Goal: Check status: Check status

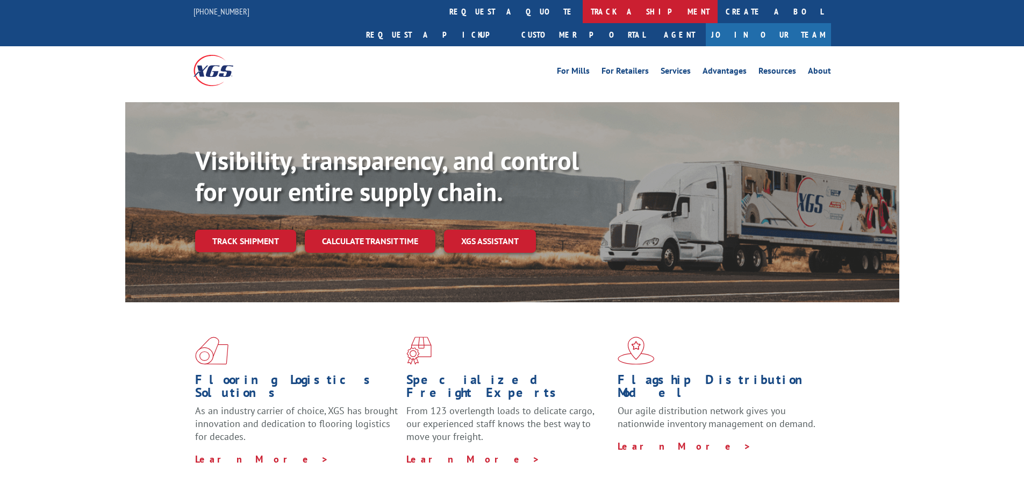
click at [583, 11] on link "track a shipment" at bounding box center [650, 11] width 135 height 23
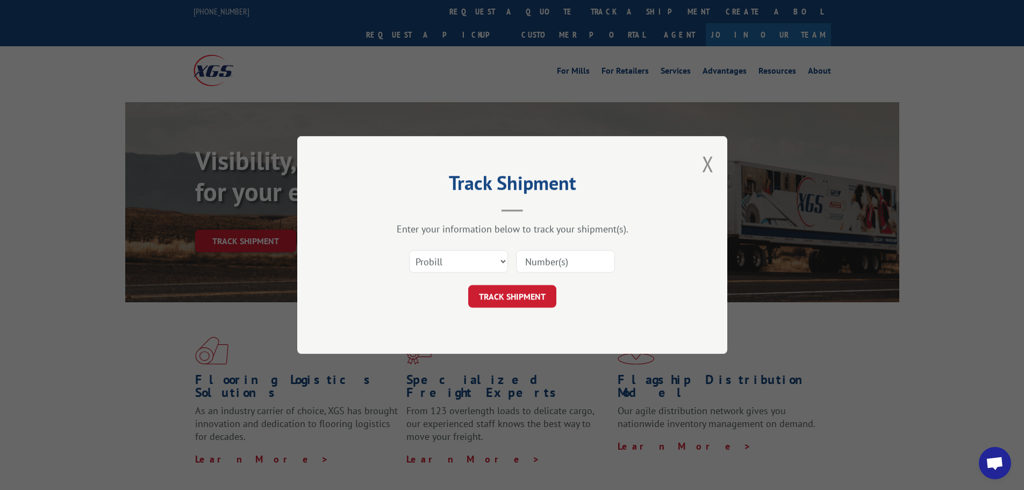
click at [556, 262] on input at bounding box center [565, 261] width 99 height 23
paste input "6100047106"
type input "6100047106"
click at [500, 264] on select "Select category... Probill BOL PO" at bounding box center [458, 261] width 99 height 23
select select "bol"
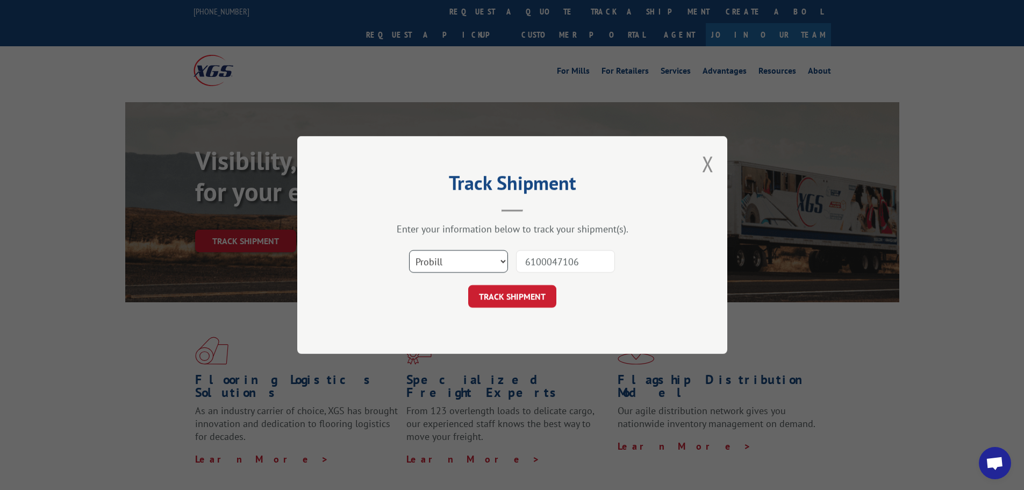
click at [409, 250] on select "Select category... Probill BOL PO" at bounding box center [458, 261] width 99 height 23
click at [535, 292] on button "TRACK SHIPMENT" at bounding box center [512, 296] width 88 height 23
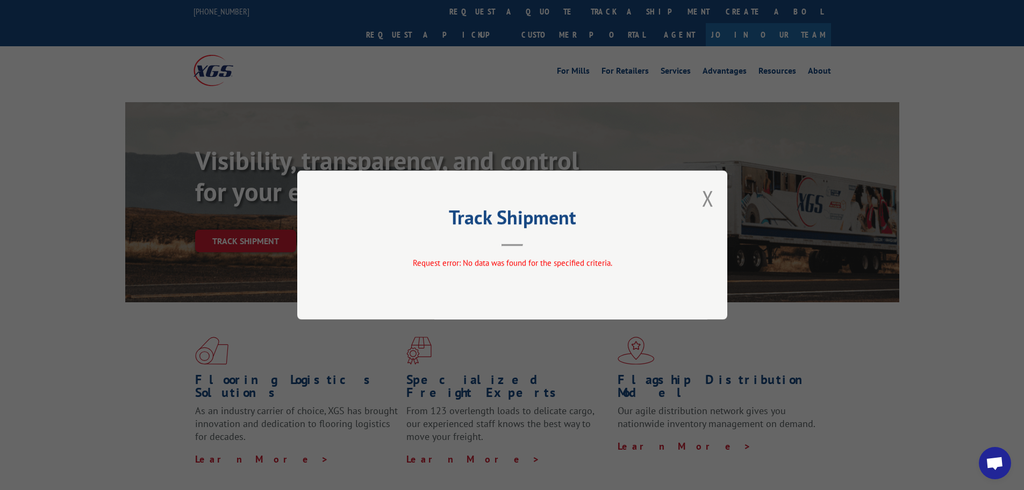
click at [707, 205] on button "Close modal" at bounding box center [708, 198] width 12 height 28
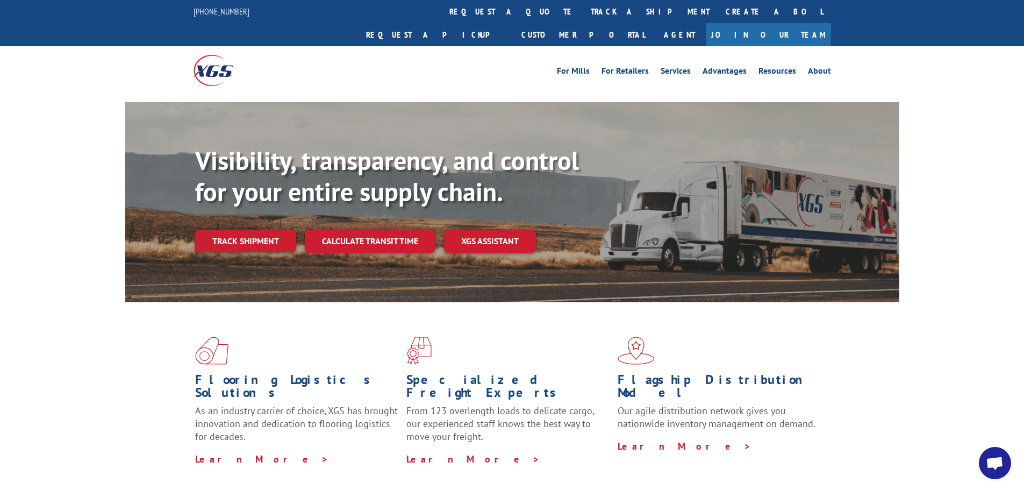
click at [583, 12] on link "track a shipment" at bounding box center [650, 11] width 135 height 23
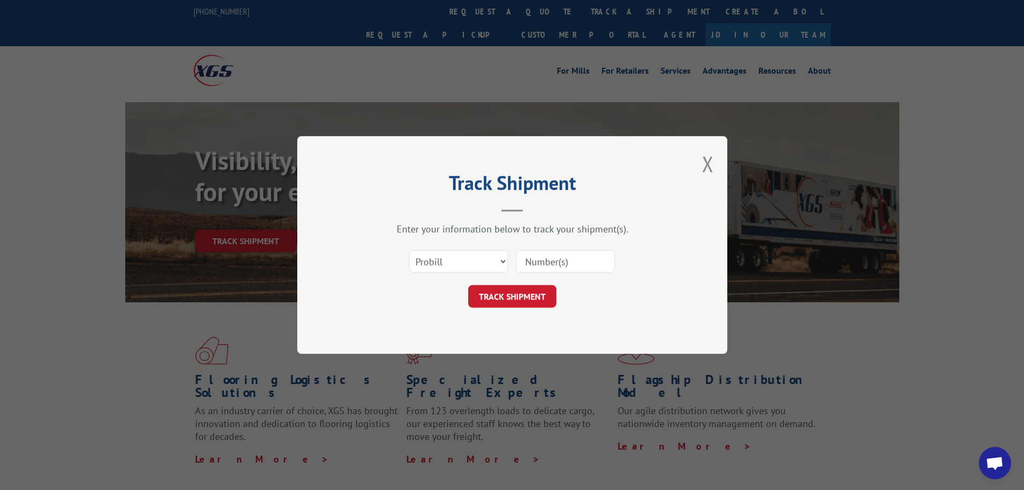
click at [565, 263] on input at bounding box center [565, 261] width 99 height 23
paste input "6100047106"
type input "6100047106"
click at [532, 299] on button "TRACK SHIPMENT" at bounding box center [512, 296] width 88 height 23
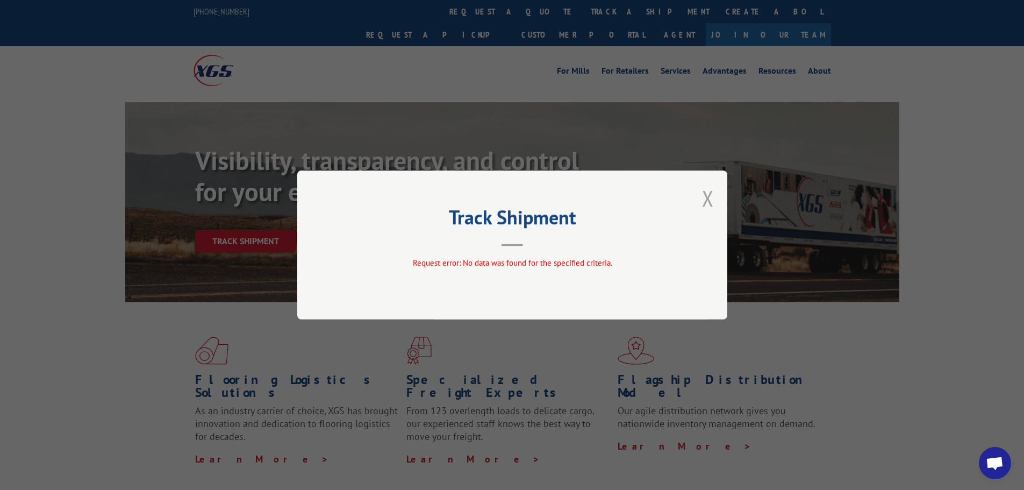
click at [704, 203] on button "Close modal" at bounding box center [708, 198] width 12 height 28
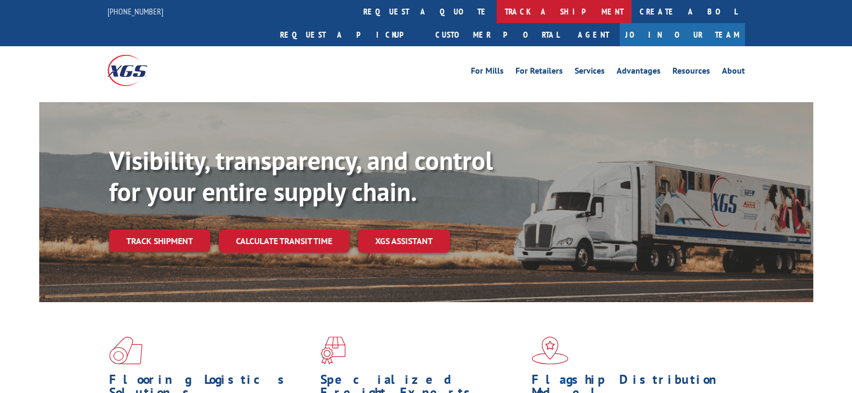
click at [497, 5] on link "track a shipment" at bounding box center [564, 11] width 135 height 23
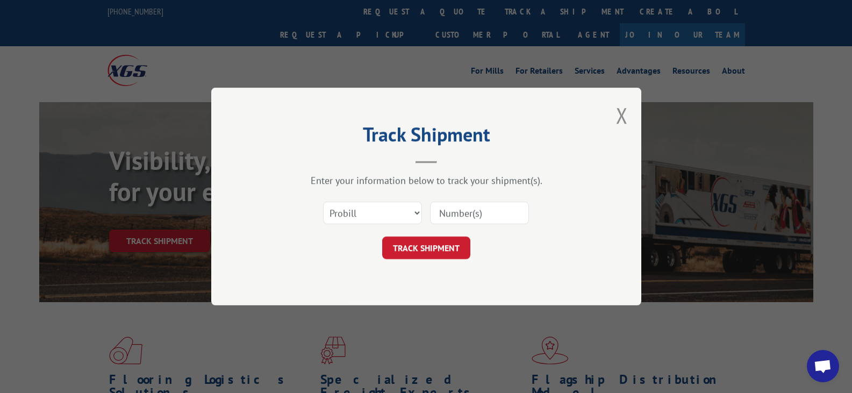
click at [447, 213] on input at bounding box center [479, 213] width 99 height 23
paste input "6100047106"
type input "6100047106"
click at [416, 213] on select "Select category... Probill BOL PO" at bounding box center [372, 213] width 99 height 23
select select "bol"
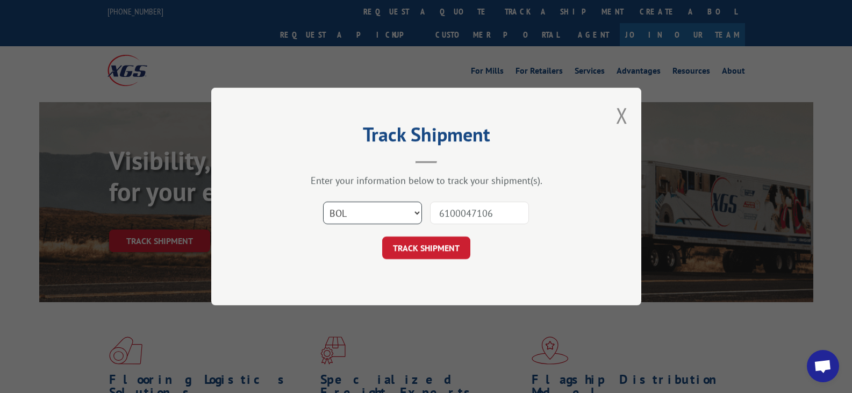
click at [323, 202] on select "Select category... Probill BOL PO" at bounding box center [372, 213] width 99 height 23
click at [425, 244] on button "TRACK SHIPMENT" at bounding box center [426, 248] width 88 height 23
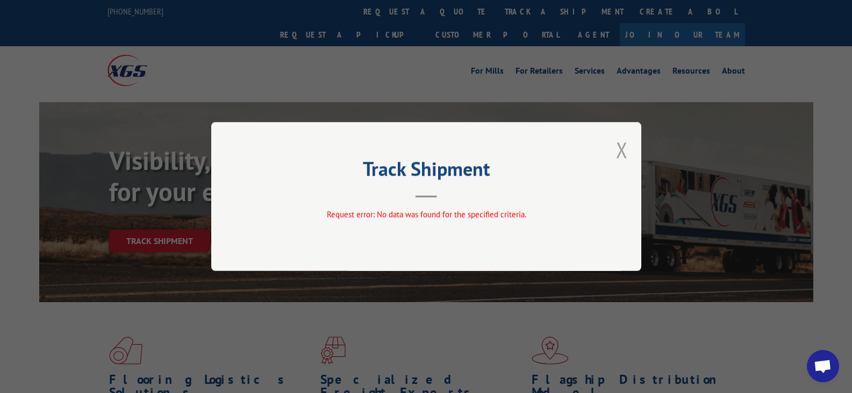
click at [626, 154] on button "Close modal" at bounding box center [622, 149] width 12 height 28
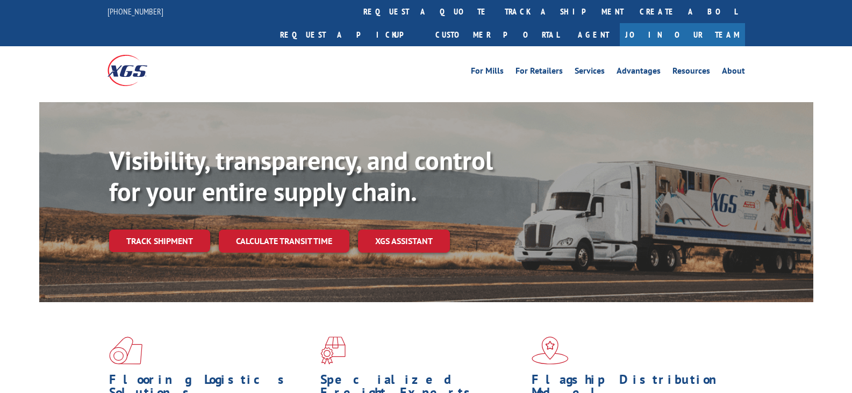
click at [497, 13] on link "track a shipment" at bounding box center [564, 11] width 135 height 23
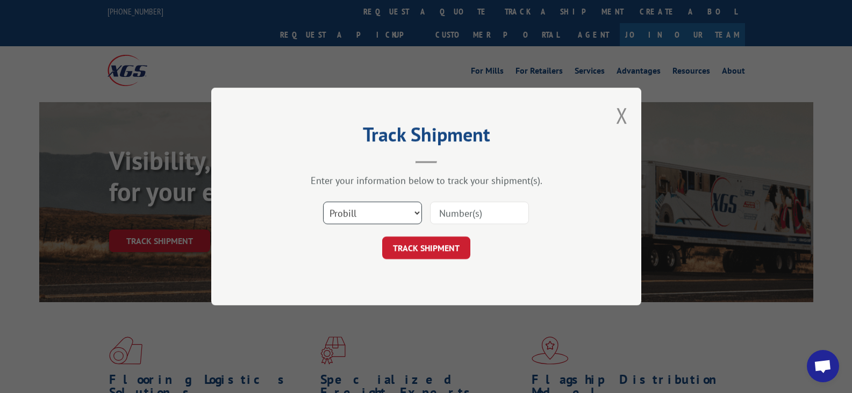
click at [417, 215] on select "Select category... Probill BOL PO" at bounding box center [372, 213] width 99 height 23
select select "bol"
click at [323, 202] on select "Select category... Probill BOL PO" at bounding box center [372, 213] width 99 height 23
click at [461, 218] on input at bounding box center [479, 213] width 99 height 23
paste input "6100046206"
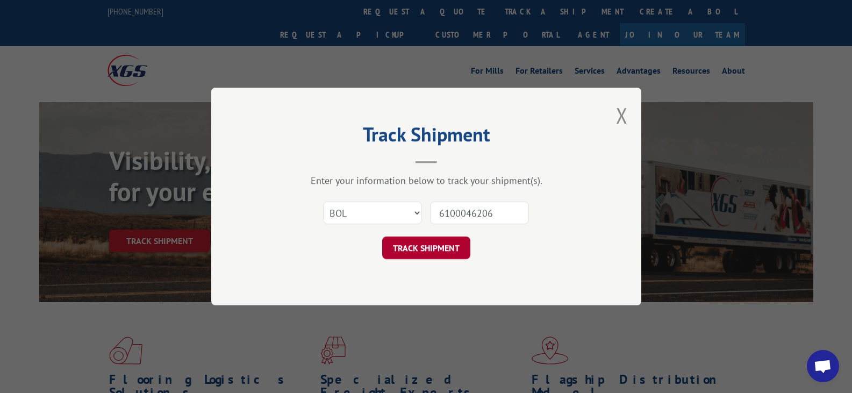
type input "6100046206"
click at [439, 248] on button "TRACK SHIPMENT" at bounding box center [426, 248] width 88 height 23
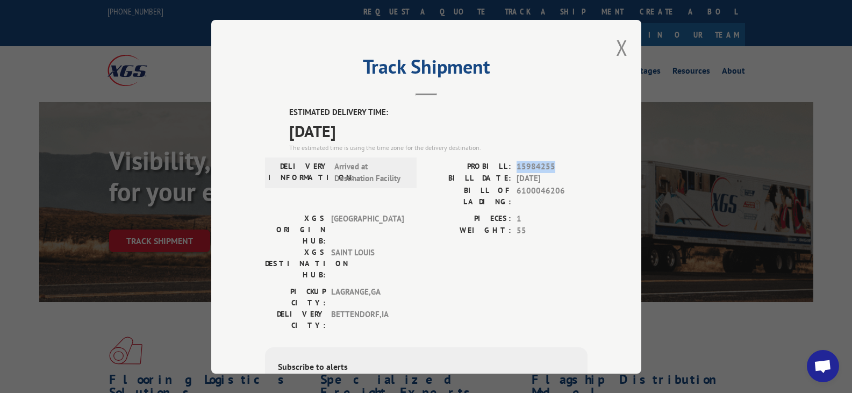
drag, startPoint x: 512, startPoint y: 166, endPoint x: 551, endPoint y: 162, distance: 38.4
click at [551, 162] on span "15984255" at bounding box center [552, 166] width 71 height 12
copy span "15984255"
drag, startPoint x: 512, startPoint y: 191, endPoint x: 559, endPoint y: 192, distance: 46.3
click at [559, 192] on span "6100046206" at bounding box center [552, 195] width 71 height 23
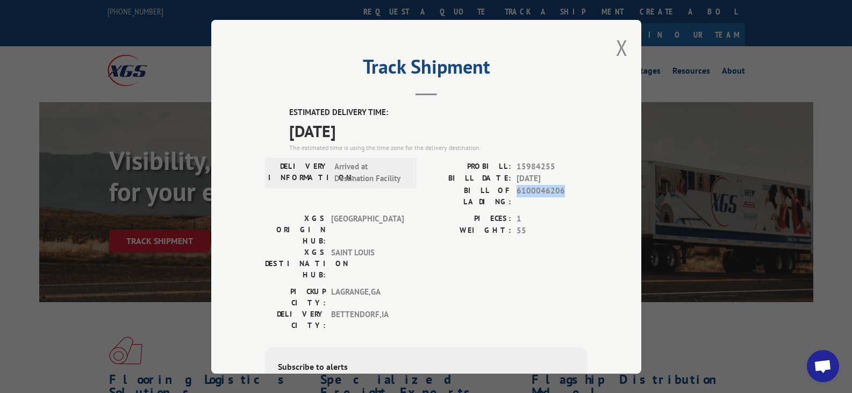
copy span "6100046206"
drag, startPoint x: 532, startPoint y: 168, endPoint x: 511, endPoint y: 169, distance: 20.5
click at [511, 169] on div "PROBILL: 15984255" at bounding box center [506, 166] width 161 height 12
drag, startPoint x: 530, startPoint y: 169, endPoint x: 512, endPoint y: 169, distance: 18.3
click at [512, 169] on div "PROBILL: 15984255" at bounding box center [506, 166] width 161 height 12
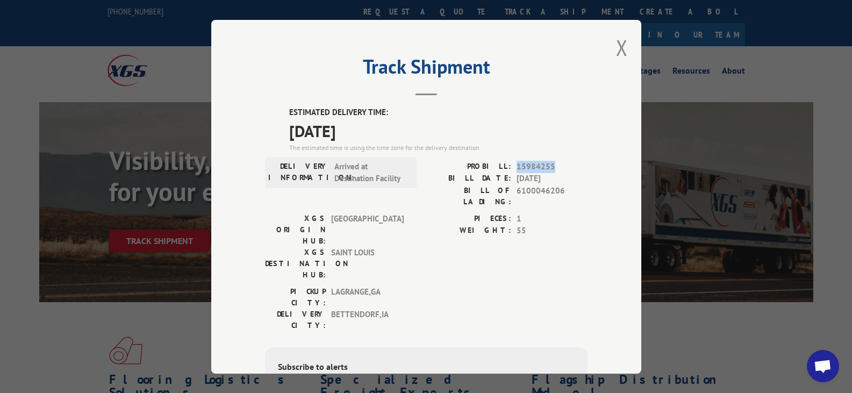
copy span "15984255"
drag, startPoint x: 551, startPoint y: 194, endPoint x: 513, endPoint y: 195, distance: 37.1
click at [517, 195] on span "6100046206" at bounding box center [552, 195] width 71 height 23
copy span "6100046206"
click at [618, 52] on button "Close modal" at bounding box center [622, 47] width 12 height 28
